Goal: Task Accomplishment & Management: Complete application form

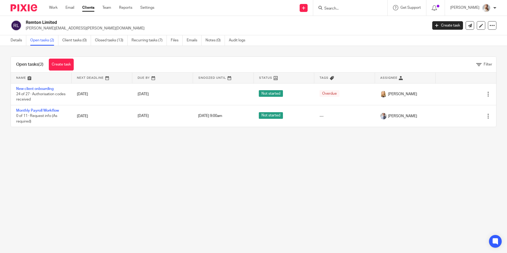
click at [345, 9] on input "Search" at bounding box center [348, 8] width 48 height 5
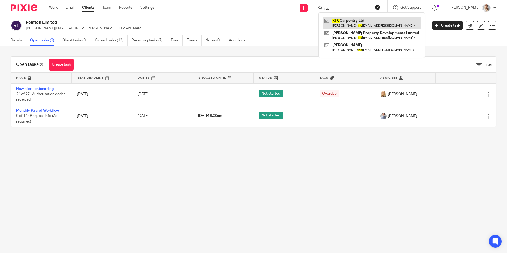
type input "rtc"
click at [343, 25] on link at bounding box center [372, 23] width 98 height 12
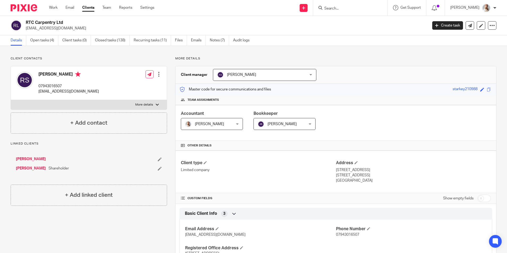
click at [32, 33] on div "RTC Carpentry Ltd rtccarpentry@yahoo.com Create task Update from Companies Hous…" at bounding box center [253, 25] width 507 height 19
click at [36, 46] on div "Details Open tasks (4) Client tasks (0) Closed tasks (138) Recurring tasks (11)…" at bounding box center [253, 40] width 507 height 11
click at [34, 40] on link "Open tasks (4)" at bounding box center [44, 40] width 28 height 10
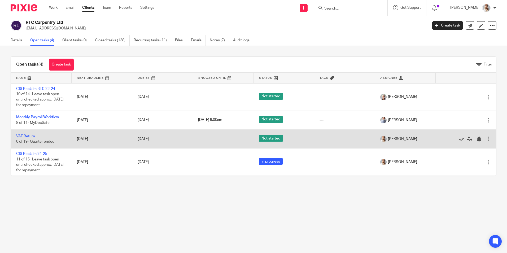
click at [29, 136] on link "VAT Return" at bounding box center [25, 136] width 19 height 4
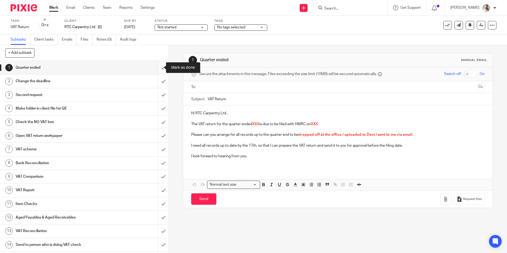
drag, startPoint x: 162, startPoint y: 68, endPoint x: 158, endPoint y: 67, distance: 3.8
click at [160, 67] on input "submit" at bounding box center [84, 67] width 169 height 13
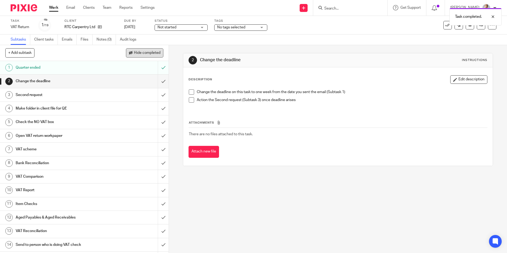
click at [145, 51] on span "Hide completed" at bounding box center [147, 53] width 27 height 4
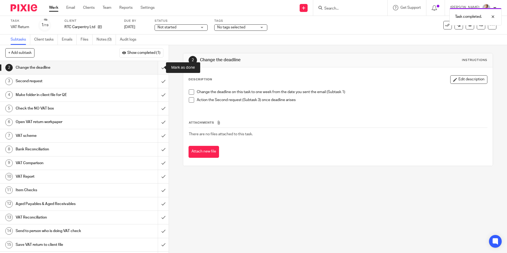
click at [158, 67] on input "submit" at bounding box center [84, 67] width 169 height 13
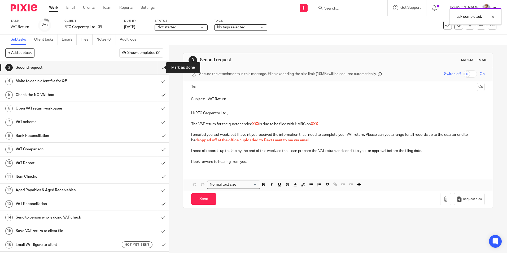
click at [158, 67] on input "submit" at bounding box center [84, 67] width 169 height 13
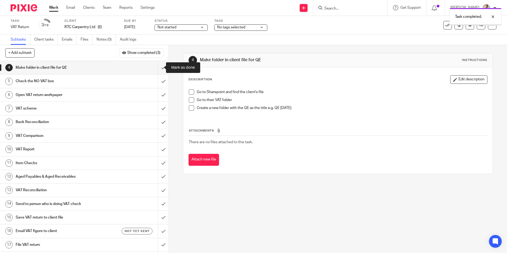
click at [158, 67] on input "submit" at bounding box center [84, 67] width 169 height 13
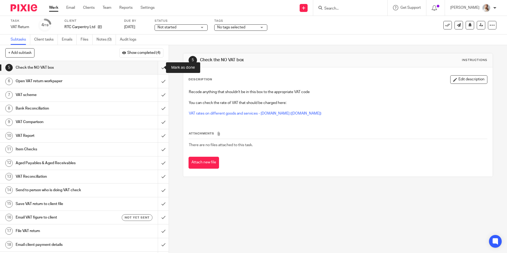
click at [158, 65] on input "submit" at bounding box center [84, 67] width 169 height 13
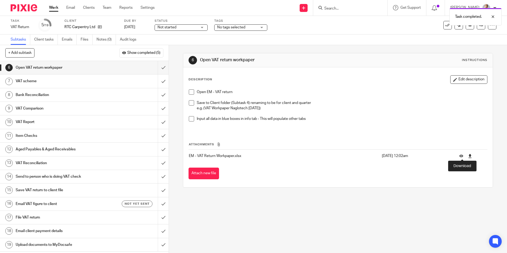
click at [468, 156] on icon at bounding box center [470, 156] width 4 height 4
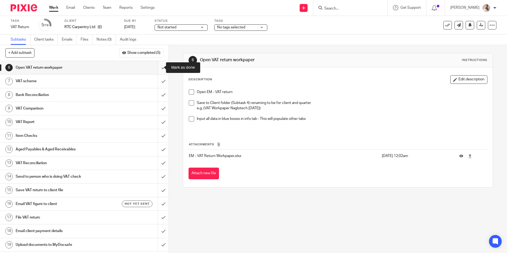
click at [158, 65] on input "submit" at bounding box center [84, 67] width 169 height 13
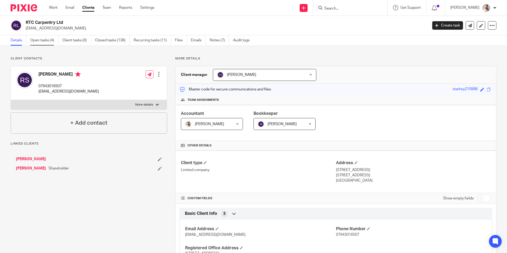
click at [48, 42] on link "Open tasks (4)" at bounding box center [44, 40] width 28 height 10
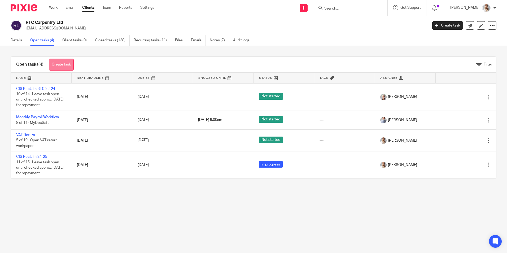
click at [53, 70] on div "Open tasks (4) Create task" at bounding box center [45, 65] width 68 height 16
click at [54, 69] on link "Create task" at bounding box center [61, 65] width 25 height 12
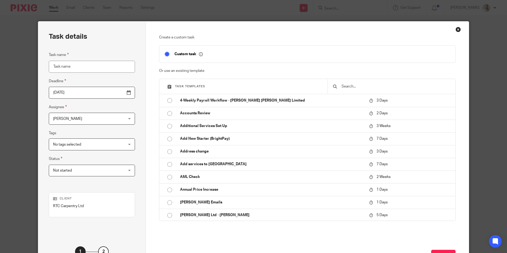
click at [350, 89] on input "text" at bounding box center [395, 86] width 109 height 6
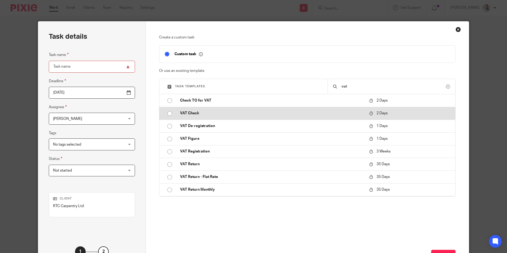
type input "vat"
click at [218, 116] on td "VAT Check" at bounding box center [271, 113] width 192 height 13
type input "[DATE]"
type input "VAT Check"
checkbox input "false"
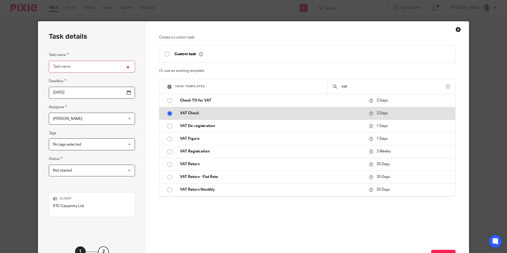
radio input "true"
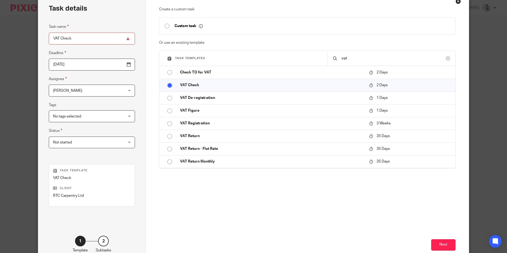
scroll to position [53, 0]
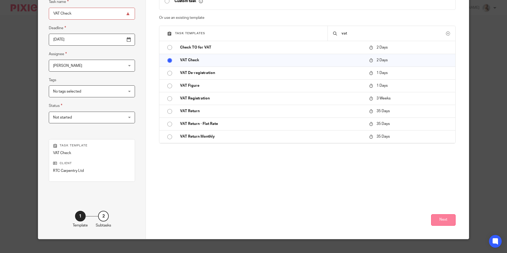
click at [452, 220] on button "Next" at bounding box center [443, 219] width 24 height 11
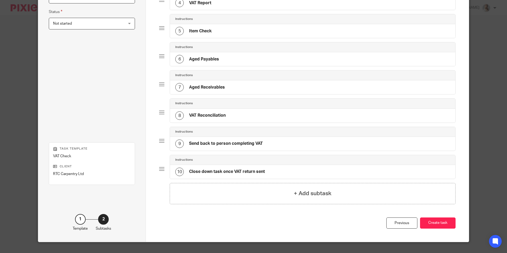
scroll to position [157, 0]
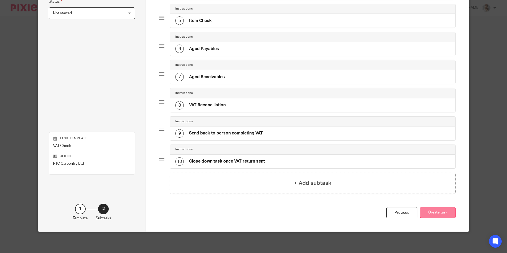
click at [447, 216] on button "Create task" at bounding box center [438, 212] width 36 height 11
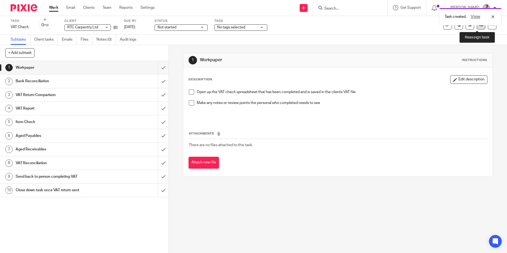
click at [476, 29] on link at bounding box center [480, 25] width 8 height 8
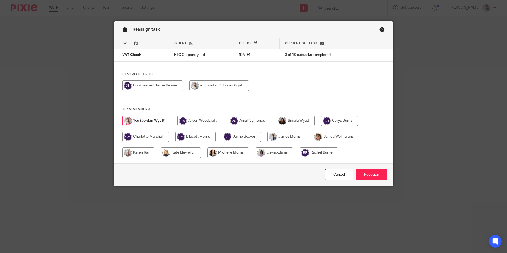
click at [285, 157] on input "radio" at bounding box center [274, 152] width 38 height 11
radio input "true"
click at [365, 176] on input "Reassign" at bounding box center [372, 174] width 32 height 11
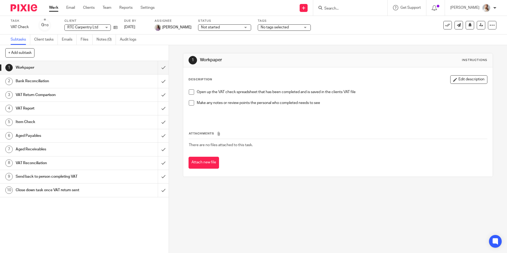
click at [348, 11] on input "Search" at bounding box center [348, 8] width 48 height 5
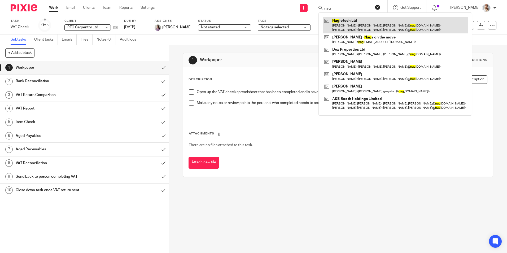
type input "nag"
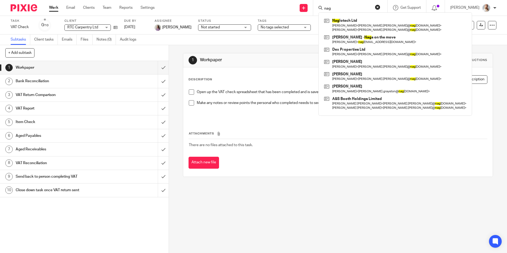
drag, startPoint x: 346, startPoint y: 21, endPoint x: 339, endPoint y: 13, distance: 10.9
click at [346, 21] on link at bounding box center [395, 25] width 145 height 16
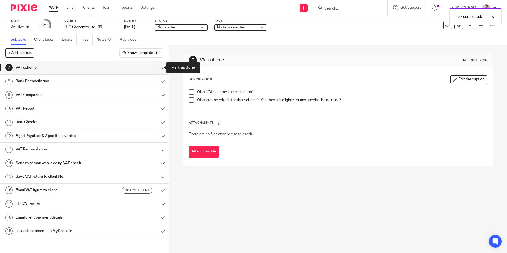
click at [158, 65] on input "submit" at bounding box center [84, 67] width 169 height 13
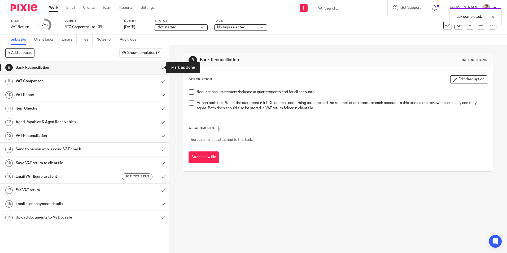
click at [158, 65] on input "submit" at bounding box center [84, 67] width 169 height 13
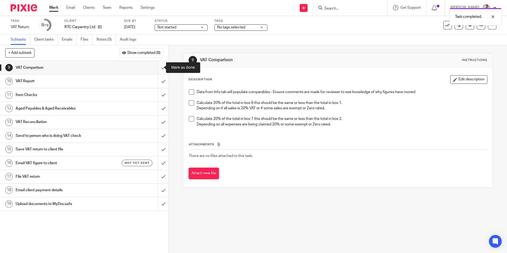
click at [156, 70] on input "submit" at bounding box center [84, 67] width 169 height 13
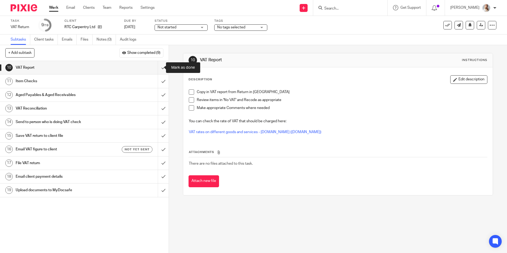
click at [156, 70] on input "submit" at bounding box center [84, 67] width 169 height 13
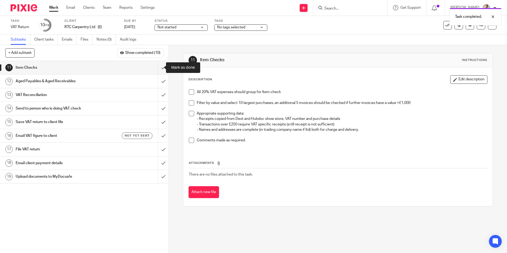
click at [156, 70] on input "submit" at bounding box center [84, 67] width 169 height 13
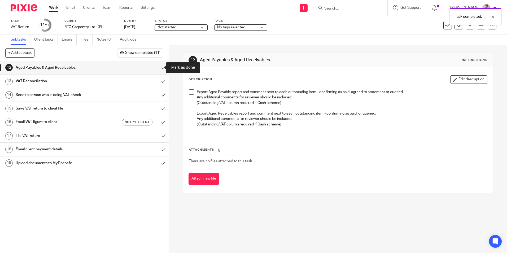
click at [156, 70] on input "submit" at bounding box center [84, 67] width 169 height 13
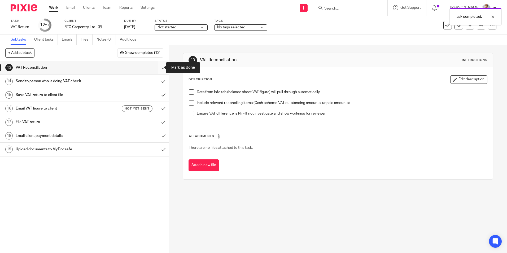
click at [157, 67] on input "submit" at bounding box center [84, 67] width 169 height 13
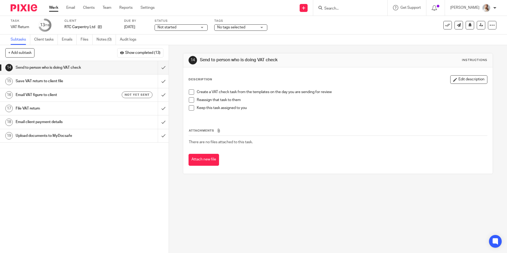
click at [246, 30] on div "No tags selected" at bounding box center [240, 27] width 53 height 6
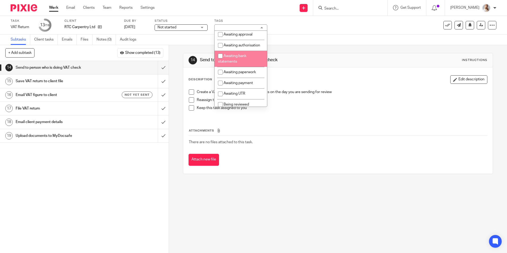
scroll to position [80, 0]
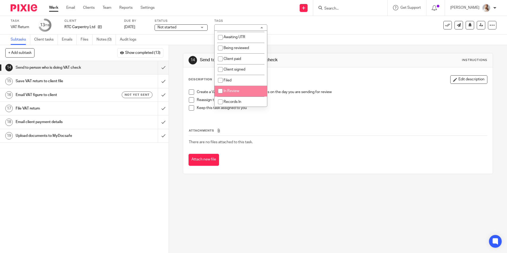
click at [235, 93] on span "In Review" at bounding box center [231, 91] width 16 height 4
checkbox input "true"
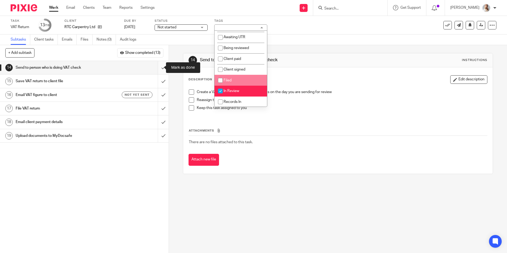
click at [157, 68] on input "submit" at bounding box center [84, 67] width 169 height 13
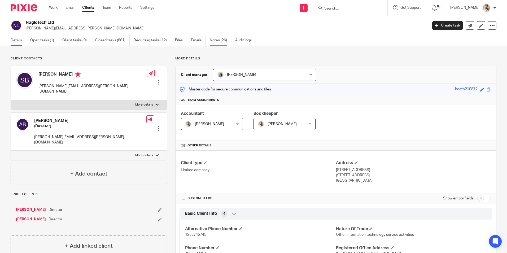
click at [213, 42] on link "Notes (26)" at bounding box center [220, 40] width 21 height 10
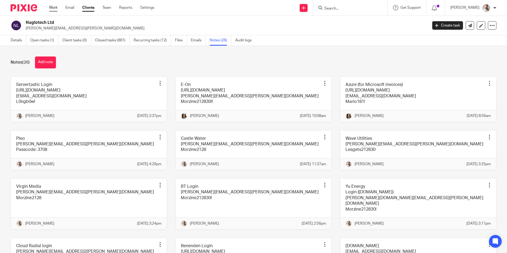
click at [53, 10] on link "Work" at bounding box center [53, 7] width 8 height 5
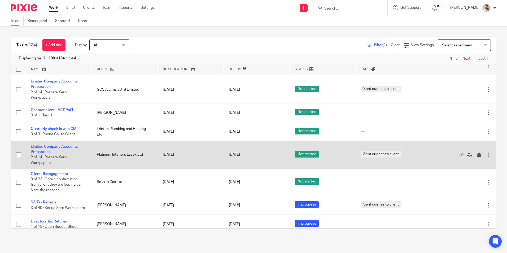
scroll to position [53, 0]
